Goal: Register for event/course

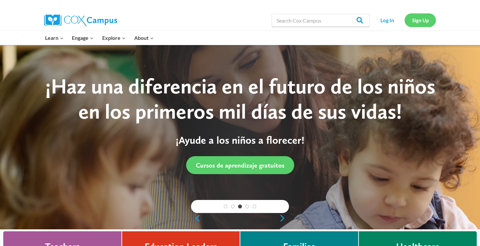
click at [415, 20] on link "Sign Up" at bounding box center [419, 19] width 31 height 13
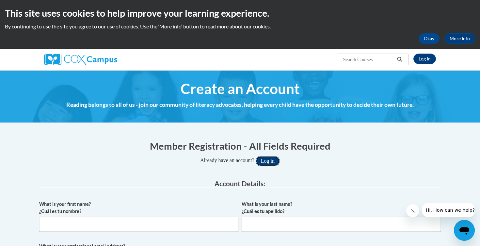
click at [268, 162] on button "Log in" at bounding box center [268, 161] width 24 height 10
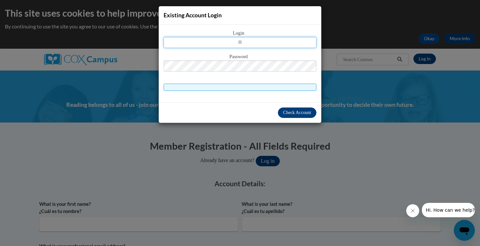
type input "hovene@prescott.k12.wi.us"
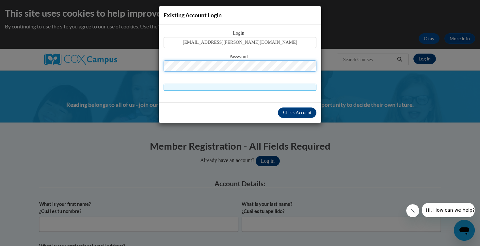
click at [256, 156] on button "Log in" at bounding box center [268, 161] width 24 height 10
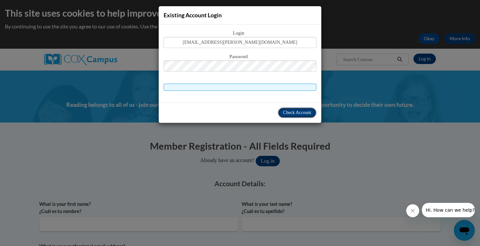
click at [297, 112] on span "Check Account" at bounding box center [297, 112] width 28 height 5
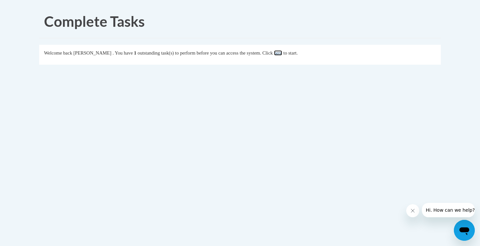
click at [282, 52] on link "here" at bounding box center [278, 52] width 8 height 5
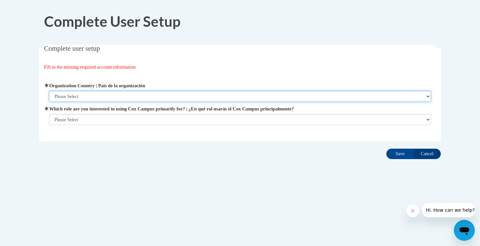
click at [198, 96] on select "Please Select United States | Estados Unidos Outside of the United States | Fue…" at bounding box center [240, 96] width 382 height 11
select select "ad49bcad-a171-4b2e-b99c-48b446064914"
click at [49, 91] on select "Please Select United States | Estados Unidos Outside of the United States | Fue…" at bounding box center [240, 96] width 382 height 11
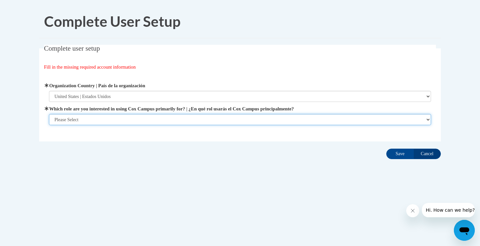
click at [199, 119] on select "Please Select College/University | Colegio/Universidad Community/Nonprofit Part…" at bounding box center [240, 119] width 382 height 11
select select "fbf2d438-af2f-41f8-98f1-81c410e29de3"
click at [49, 125] on select "Please Select College/University | Colegio/Universidad Community/Nonprofit Part…" at bounding box center [240, 119] width 382 height 11
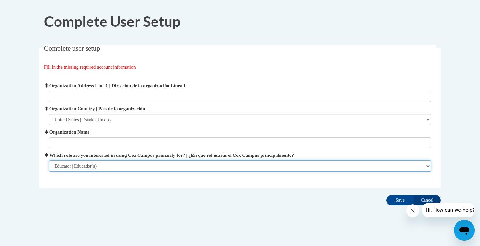
click at [238, 170] on select "Please Select College/University | Colegio/Universidad Community/Nonprofit Part…" at bounding box center [240, 165] width 382 height 11
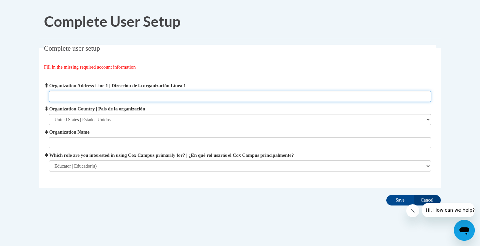
click at [102, 96] on input "Organization Address Line 1 | Dirección de la organización Línea 1" at bounding box center [240, 96] width 382 height 11
click at [142, 98] on input "Organization Address Line 1 | Dirección de la organización Línea 1" at bounding box center [240, 96] width 382 height 11
type input "125 Elm St N"
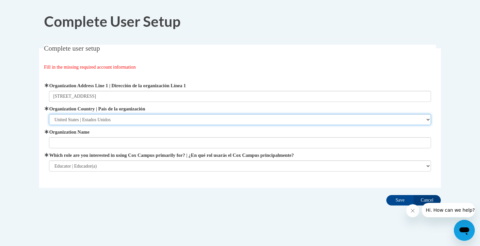
click at [97, 120] on select "Please Select United States | Estados Unidos Outside of the United States | Fue…" at bounding box center [240, 119] width 382 height 11
click at [49, 114] on select "Please Select United States | Estados Unidos Outside of the United States | Fue…" at bounding box center [240, 119] width 382 height 11
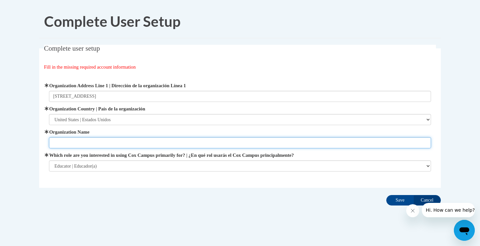
click at [99, 140] on input "Organization Name" at bounding box center [240, 142] width 382 height 11
type input "Prescott intermediate school"
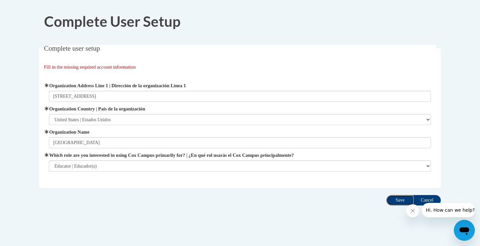
click at [397, 198] on input "Save" at bounding box center [399, 200] width 27 height 10
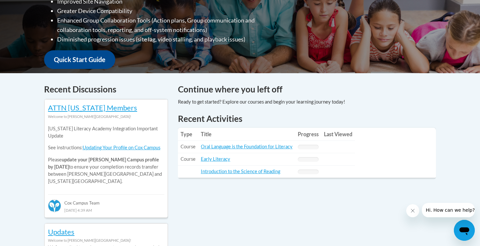
scroll to position [224, 0]
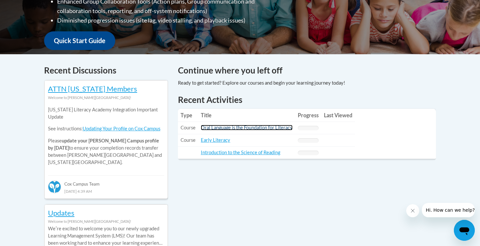
click at [245, 129] on link "Oral Language is the Foundation for Literacy" at bounding box center [247, 128] width 92 height 6
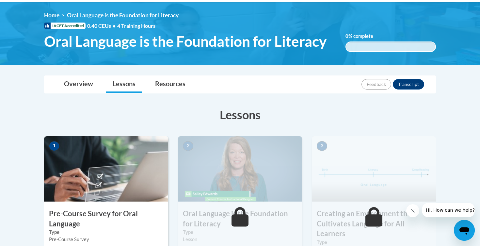
scroll to position [86, 0]
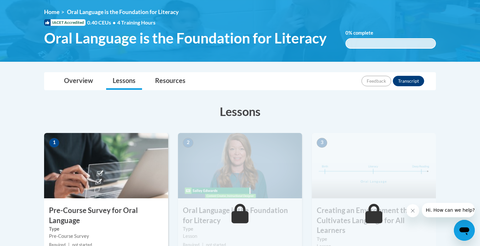
click at [90, 179] on img at bounding box center [106, 165] width 124 height 65
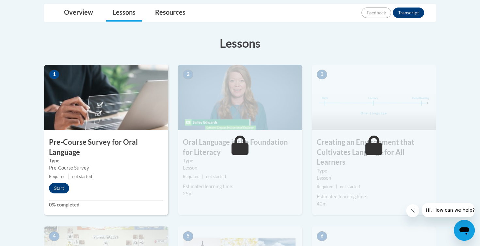
scroll to position [169, 0]
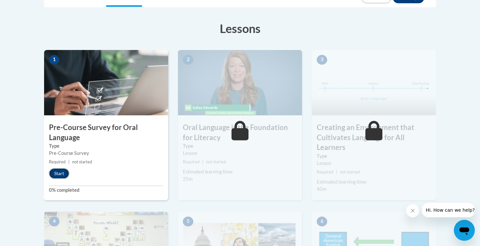
click at [62, 173] on button "Start" at bounding box center [59, 173] width 20 height 10
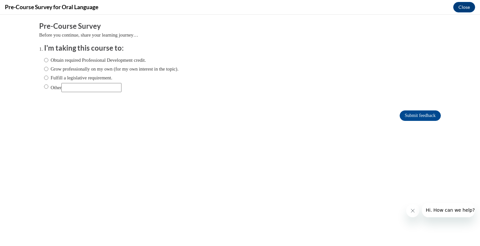
scroll to position [0, 0]
click at [57, 61] on label "Obtain required Professional Development credit." at bounding box center [95, 59] width 102 height 7
click at [48, 61] on input "Obtain required Professional Development credit." at bounding box center [46, 59] width 4 height 7
radio input "true"
click at [57, 71] on label "Grow professionally on my own (for my own interest in the topic)." at bounding box center [111, 68] width 134 height 7
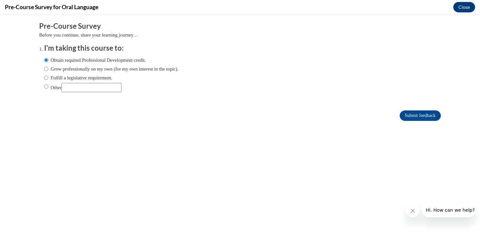
click at [48, 71] on input "Grow professionally on my own (for my own interest in the topic)." at bounding box center [46, 68] width 4 height 7
radio input "true"
click at [56, 62] on label "Obtain required Professional Development credit." at bounding box center [95, 59] width 102 height 7
click at [48, 62] on input "Obtain required Professional Development credit." at bounding box center [46, 59] width 4 height 7
radio input "true"
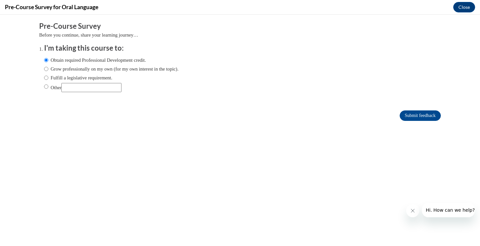
click at [105, 76] on label "Fulfill a legislative requirement." at bounding box center [78, 77] width 68 height 7
click at [48, 76] on input "Fulfill a legislative requirement." at bounding box center [46, 77] width 4 height 7
radio input "true"
click at [425, 115] on input "Submit feedback" at bounding box center [420, 115] width 41 height 10
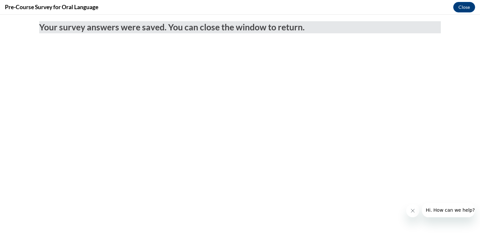
click at [413, 213] on button "Close message from company" at bounding box center [412, 210] width 13 height 13
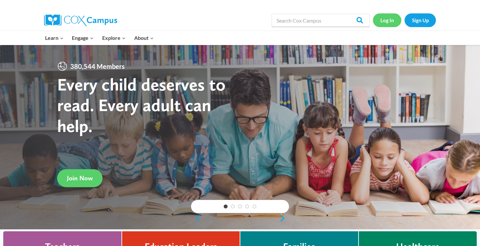
click at [381, 26] on link "Log In" at bounding box center [387, 19] width 28 height 13
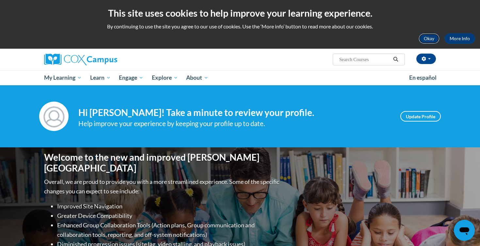
click at [430, 37] on button "Okay" at bounding box center [428, 38] width 21 height 10
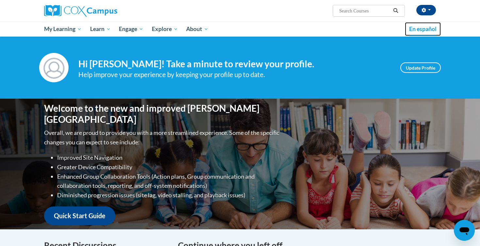
click at [420, 28] on span "En español" at bounding box center [422, 28] width 27 height 7
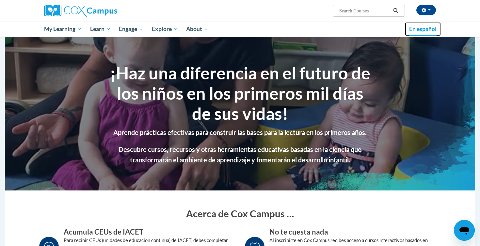
click at [420, 28] on span "En español" at bounding box center [422, 28] width 27 height 7
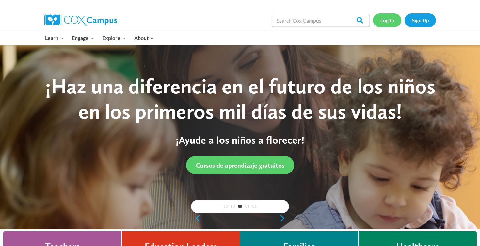
click at [384, 20] on link "Log In" at bounding box center [387, 19] width 28 height 13
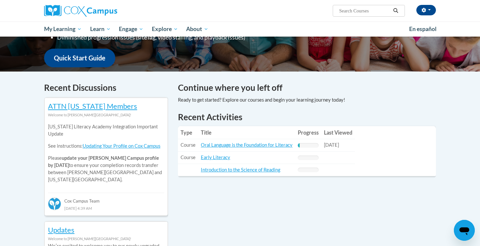
scroll to position [161, 0]
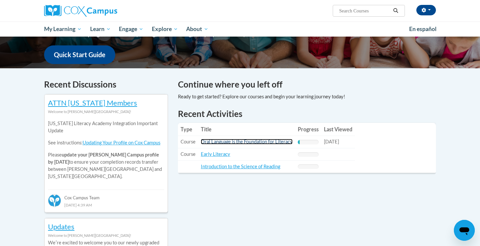
click at [271, 142] on link "Oral Language is the Foundation for Literacy" at bounding box center [247, 142] width 92 height 6
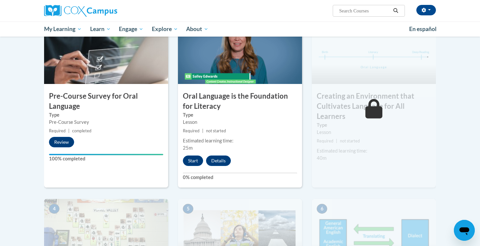
scroll to position [152, 0]
click at [195, 160] on button "Start" at bounding box center [193, 160] width 20 height 10
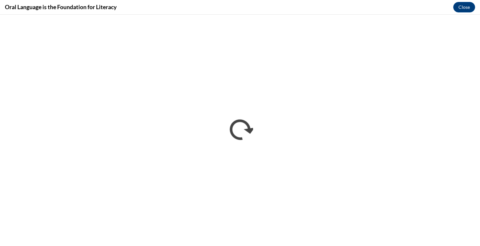
scroll to position [0, 0]
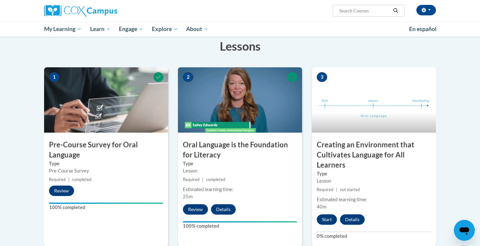
scroll to position [104, 0]
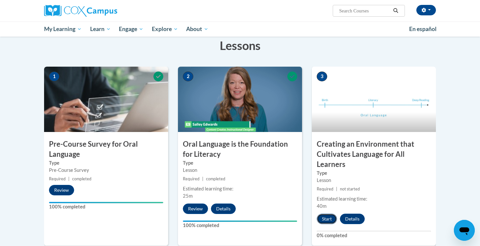
click at [324, 216] on button "Start" at bounding box center [327, 218] width 20 height 10
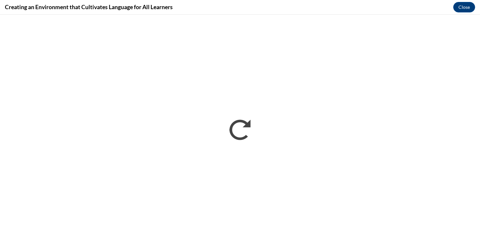
scroll to position [0, 0]
